Goal: Transaction & Acquisition: Purchase product/service

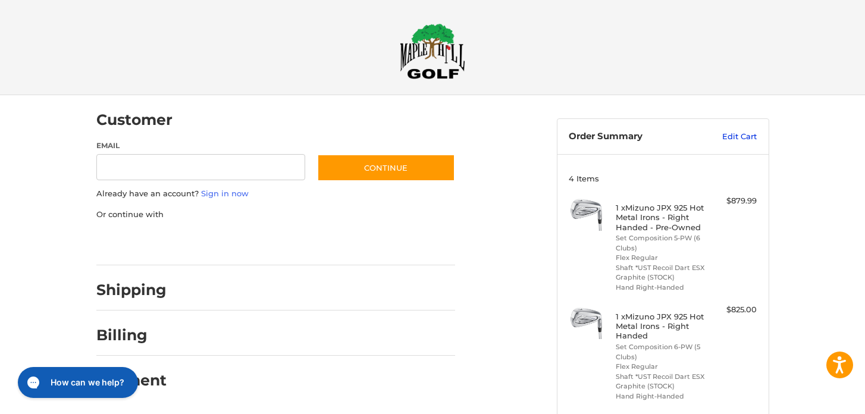
click at [740, 134] on link "Edit Cart" at bounding box center [727, 137] width 60 height 12
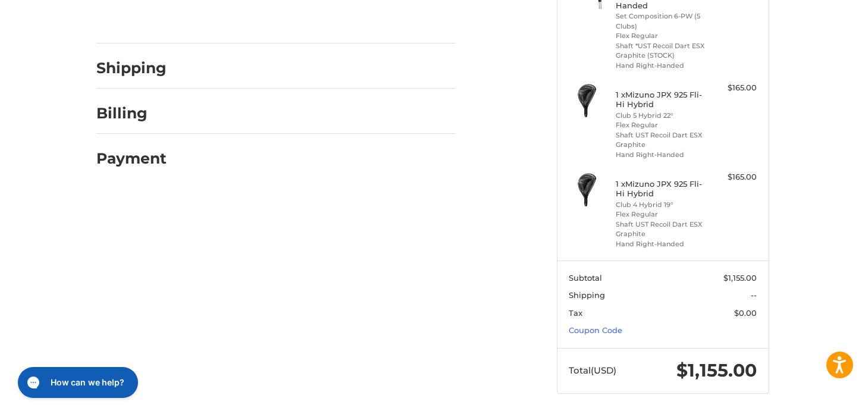
scroll to position [225, 0]
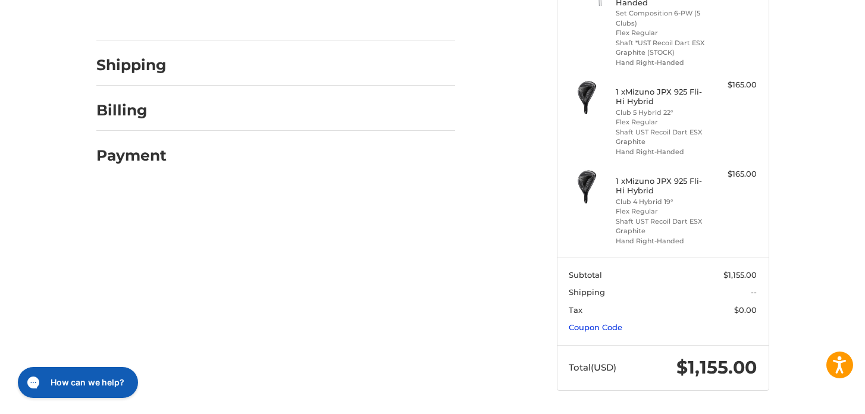
click at [595, 328] on link "Coupon Code" at bounding box center [596, 327] width 54 height 10
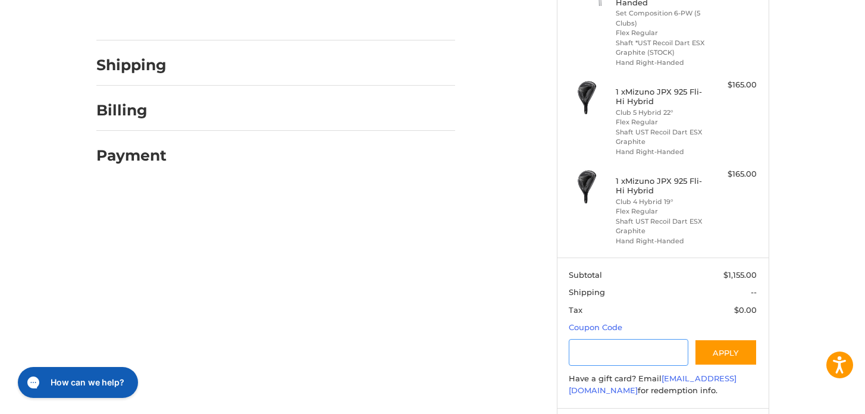
click at [592, 358] on input "Gift Certificate or Coupon Code" at bounding box center [629, 352] width 120 height 27
paste input "*********"
type input "*********"
click at [726, 351] on button "Apply" at bounding box center [725, 352] width 63 height 27
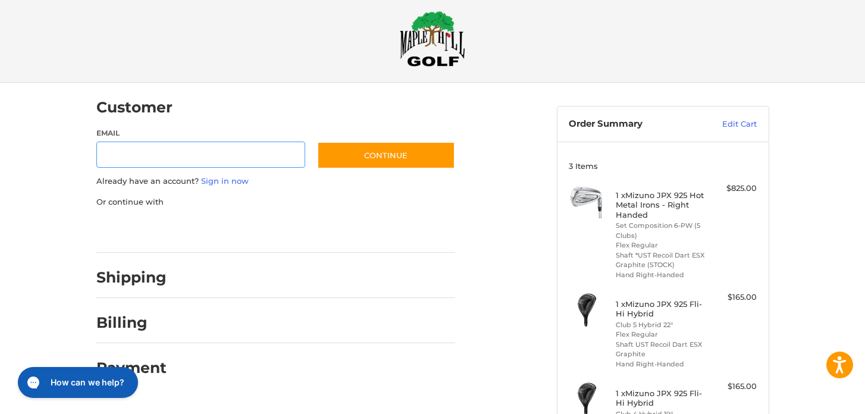
scroll to position [12, 0]
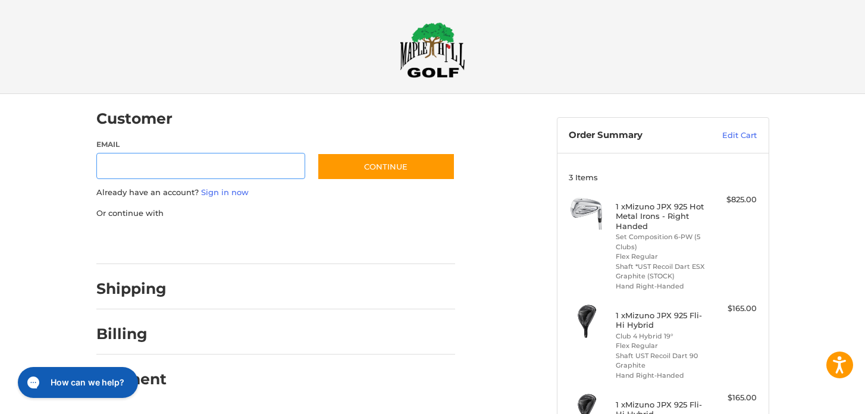
scroll to position [3, 0]
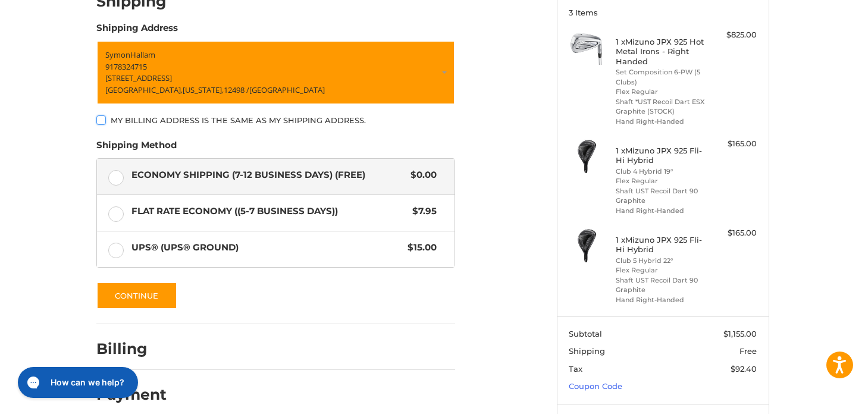
scroll to position [225, 0]
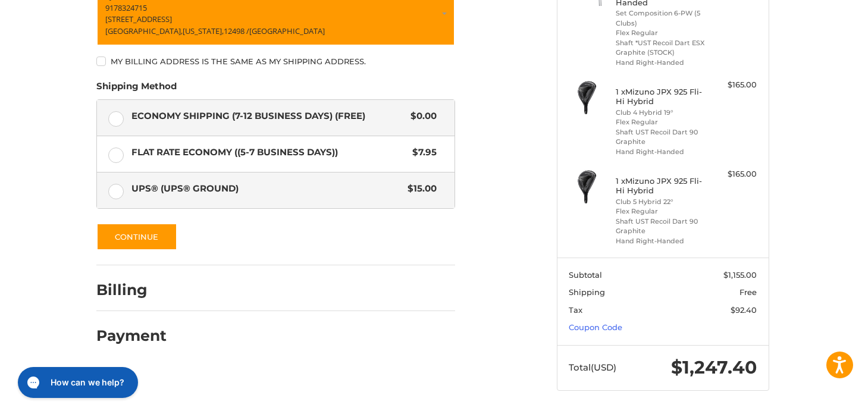
click at [139, 189] on span "UPS® (UPS® Ground)" at bounding box center [266, 189] width 271 height 14
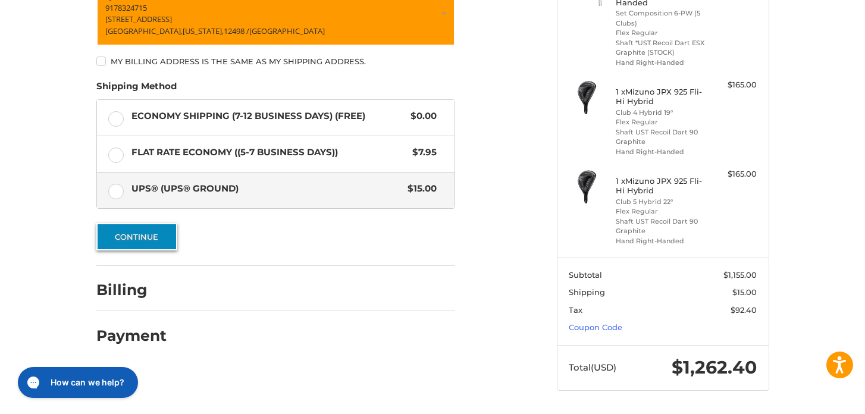
click at [137, 240] on button "Continue" at bounding box center [136, 236] width 81 height 27
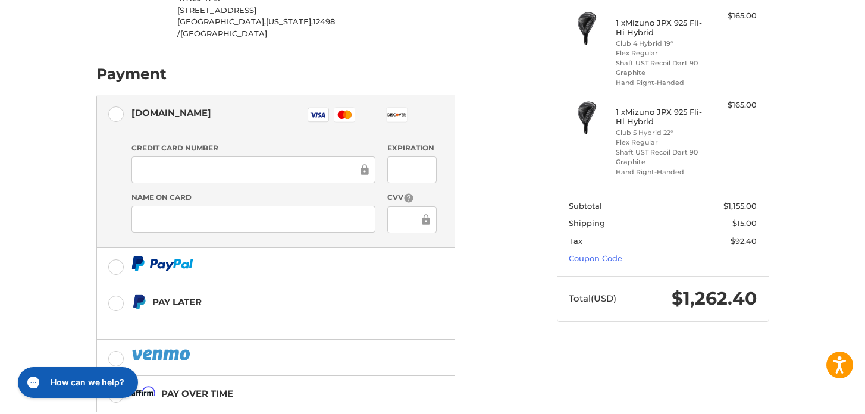
scroll to position [344, 0]
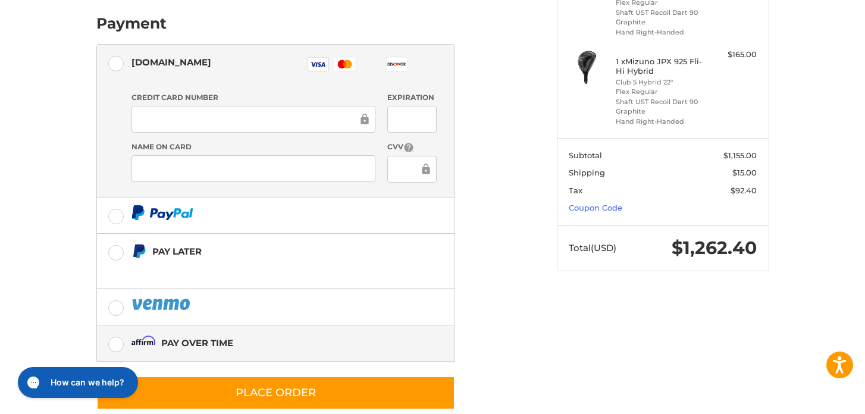
click at [176, 333] on div "Pay over time" at bounding box center [197, 343] width 72 height 20
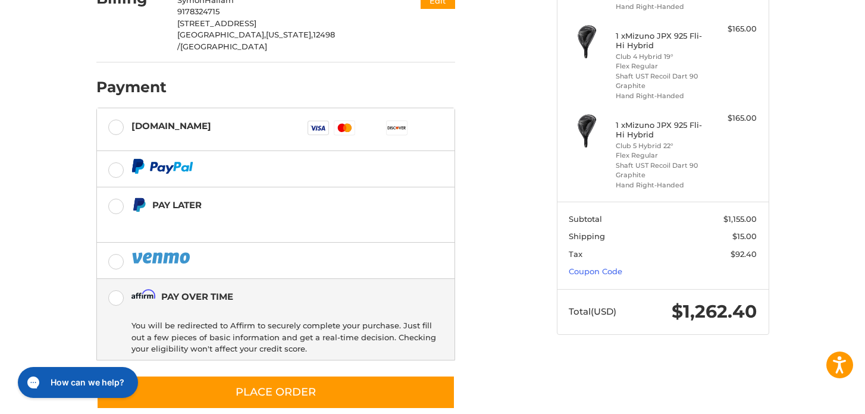
scroll to position [280, 0]
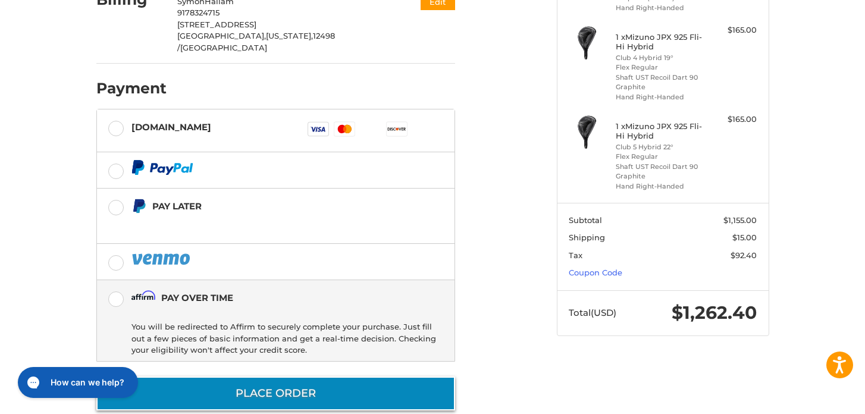
click at [273, 377] on button "Place Order" at bounding box center [275, 394] width 359 height 34
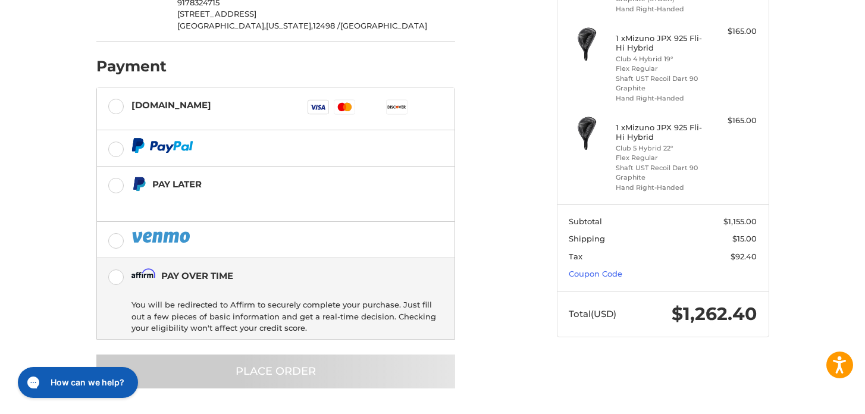
scroll to position [12, 0]
